Goal: Task Accomplishment & Management: Use online tool/utility

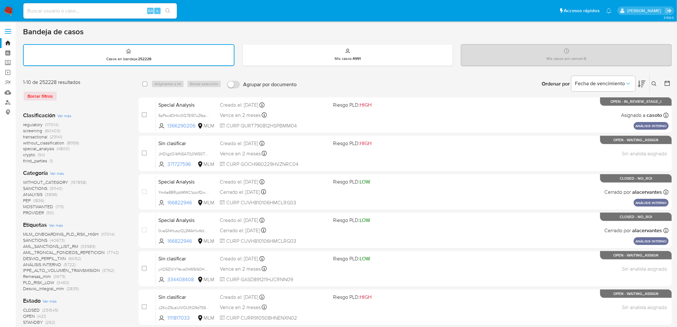
click at [7, 13] on img at bounding box center [8, 10] width 11 height 11
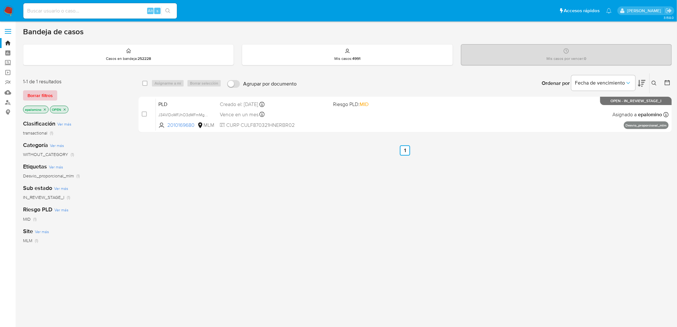
click at [39, 94] on span "Borrar filtros" at bounding box center [40, 95] width 25 height 9
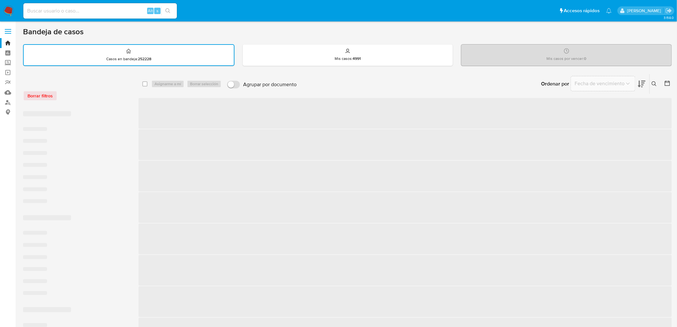
click at [99, 95] on div "Borrar filtros" at bounding box center [74, 96] width 102 height 10
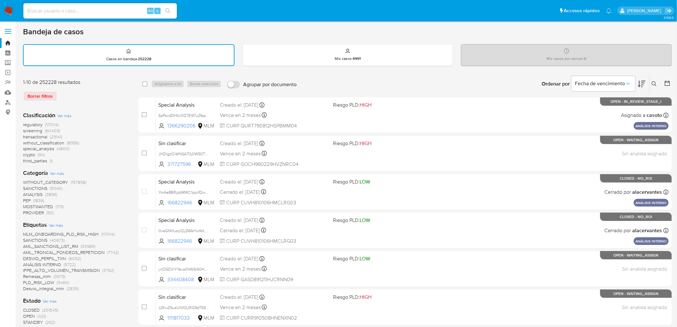
click at [11, 14] on img at bounding box center [8, 10] width 11 height 11
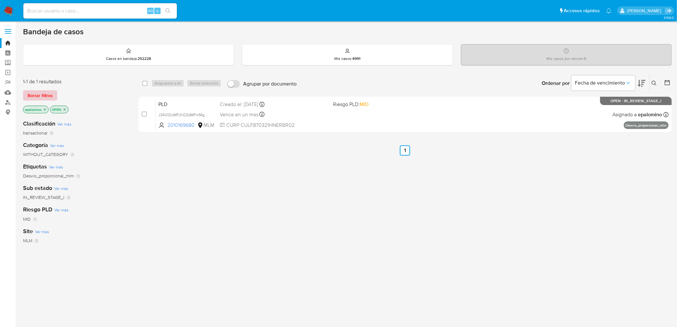
click at [39, 96] on span "Borrar filtros" at bounding box center [40, 95] width 25 height 9
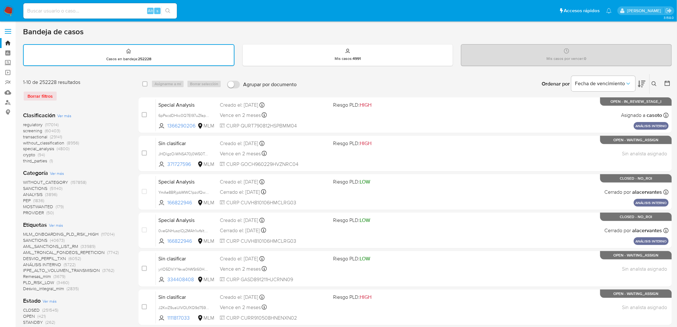
click at [9, 10] on img at bounding box center [8, 10] width 11 height 11
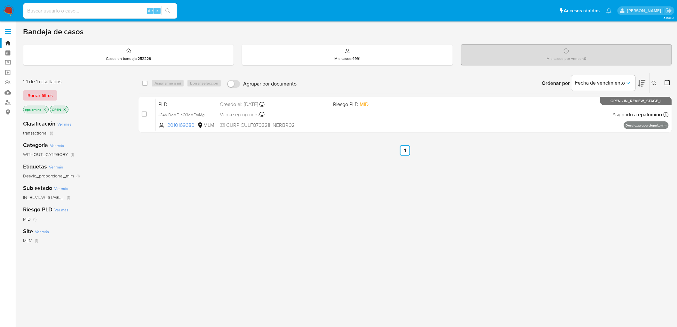
click at [50, 97] on span "Borrar filtros" at bounding box center [40, 95] width 25 height 9
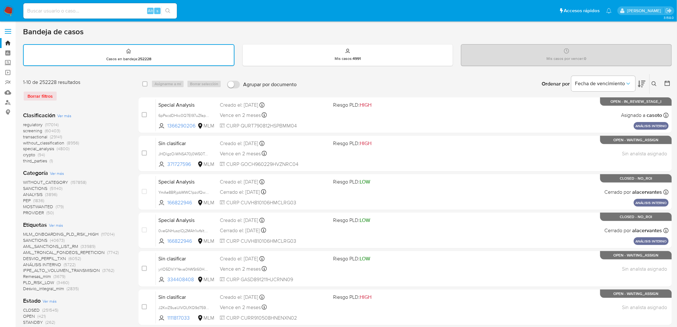
click at [94, 98] on div "Borrar filtros" at bounding box center [74, 96] width 102 height 10
click at [10, 7] on img at bounding box center [8, 10] width 11 height 11
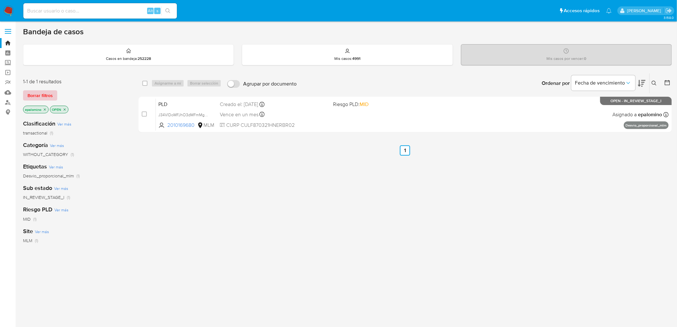
click at [33, 92] on span "Borrar filtros" at bounding box center [40, 95] width 25 height 9
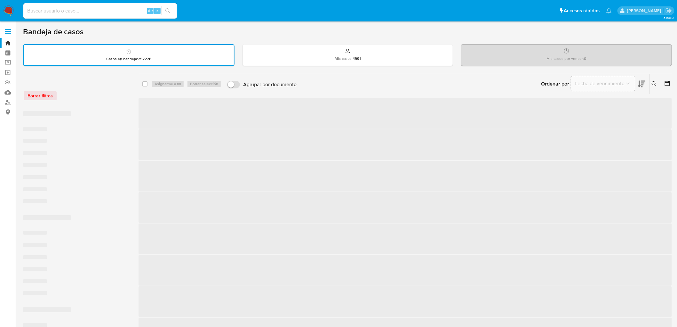
click at [83, 98] on div "Borrar filtros" at bounding box center [74, 96] width 102 height 10
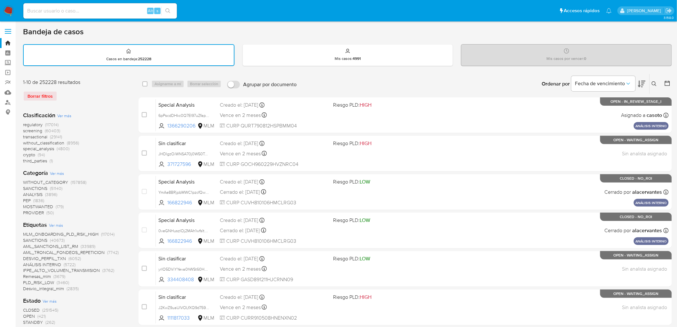
click at [8, 7] on img at bounding box center [8, 10] width 11 height 11
click at [108, 93] on div "Borrar filtros" at bounding box center [74, 96] width 102 height 10
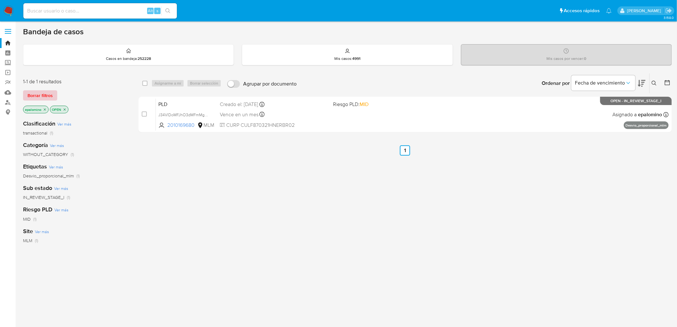
click at [43, 91] on span "Borrar filtros" at bounding box center [40, 95] width 25 height 9
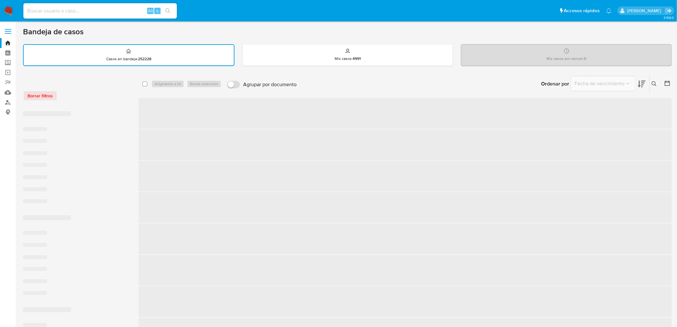
click at [88, 88] on div "Borrar filtros" at bounding box center [74, 92] width 102 height 27
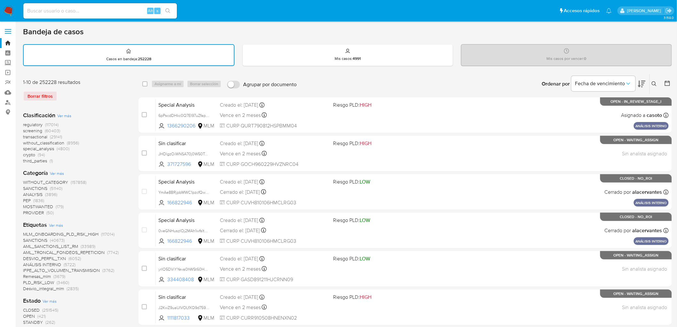
click at [11, 11] on img at bounding box center [8, 10] width 11 height 11
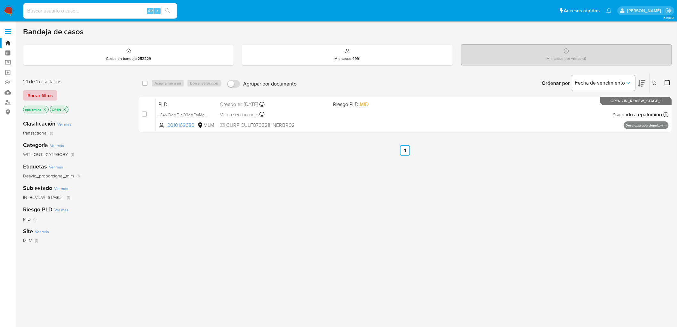
click at [33, 91] on span "Borrar filtros" at bounding box center [40, 95] width 25 height 9
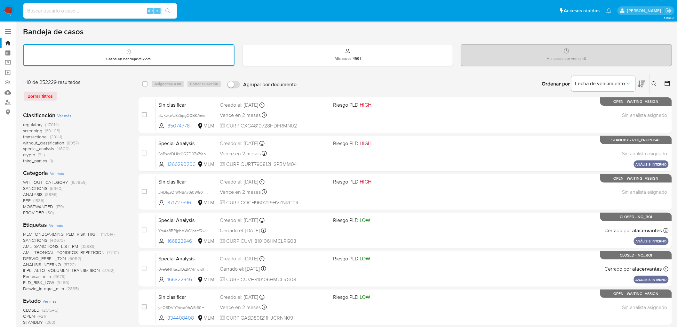
click at [7, 13] on img at bounding box center [8, 10] width 11 height 11
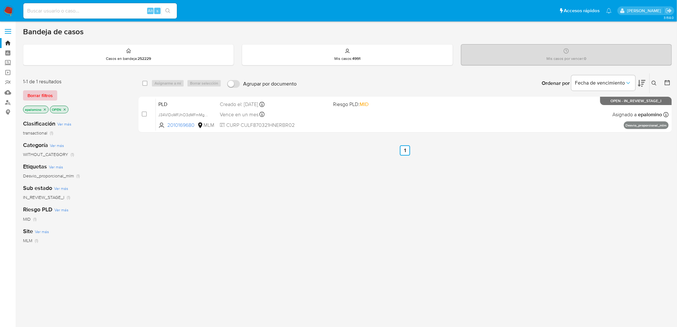
click at [33, 93] on span "Borrar filtros" at bounding box center [40, 95] width 25 height 9
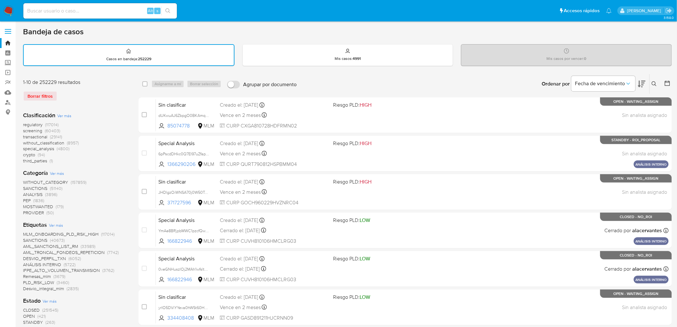
click at [105, 97] on div "Borrar filtros" at bounding box center [74, 96] width 102 height 10
click at [5, 12] on img at bounding box center [8, 10] width 11 height 11
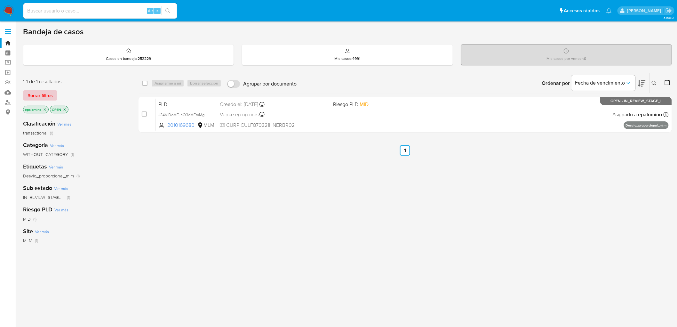
click at [50, 92] on span "Borrar filtros" at bounding box center [40, 95] width 25 height 9
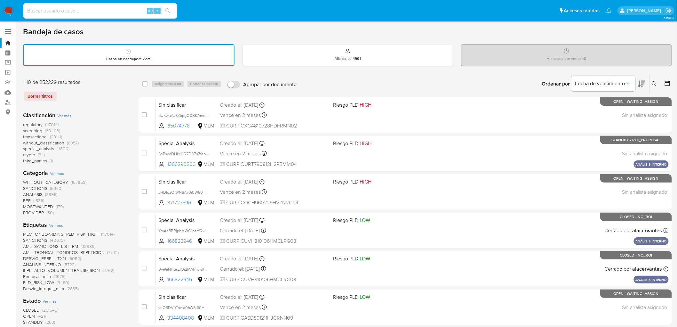
click at [8, 7] on img at bounding box center [8, 10] width 11 height 11
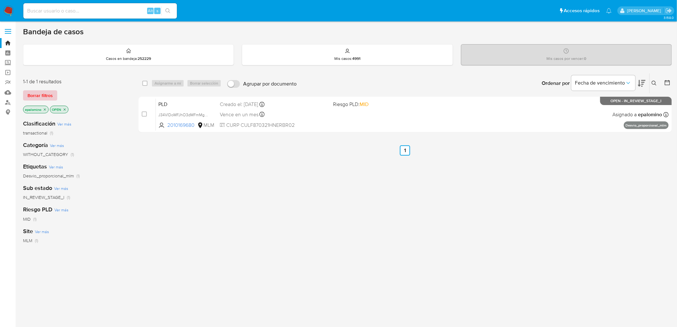
click at [36, 94] on span "Borrar filtros" at bounding box center [40, 95] width 25 height 9
